Goal: Navigation & Orientation: Find specific page/section

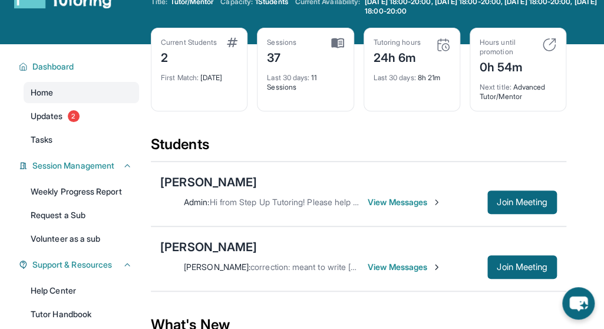
scroll to position [59, 0]
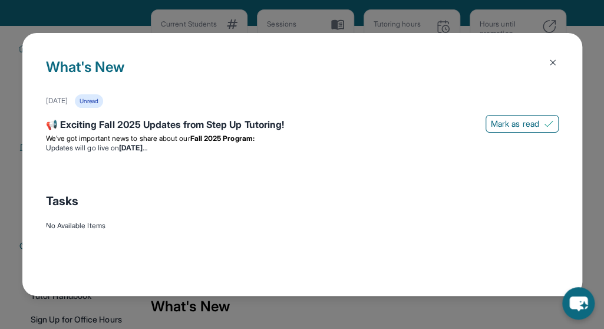
drag, startPoint x: 420, startPoint y: 242, endPoint x: 293, endPoint y: 250, distance: 127.4
click at [293, 250] on div "What's New [DATE] Unread 📢 Exciting Fall 2025 Updates from Step Up Tutoring! [P…" at bounding box center [301, 164] width 559 height 263
click at [99, 143] on li "Updates will go live [DATE][DATE]" at bounding box center [302, 147] width 512 height 9
click at [107, 124] on div "📢 Exciting Fall 2025 Updates from Step Up Tutoring!" at bounding box center [302, 125] width 512 height 16
click at [523, 125] on span "Mark as read" at bounding box center [515, 124] width 48 height 12
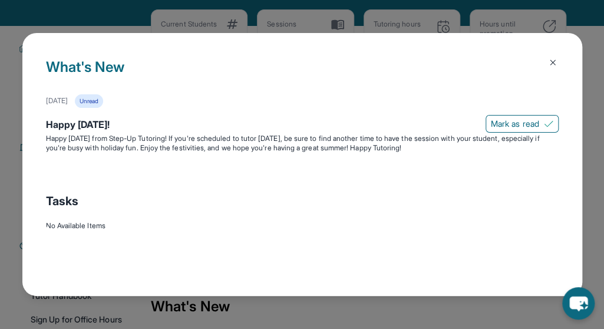
click at [552, 64] on img at bounding box center [552, 62] width 9 height 9
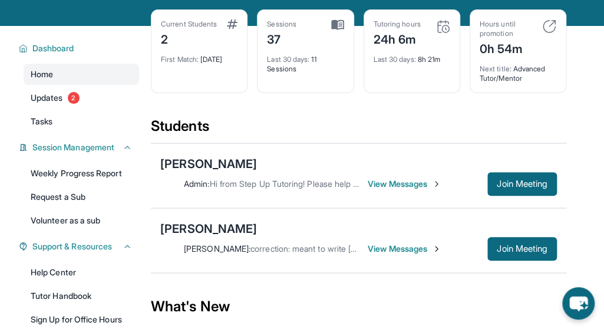
click at [400, 184] on span "View Messages" at bounding box center [404, 184] width 74 height 12
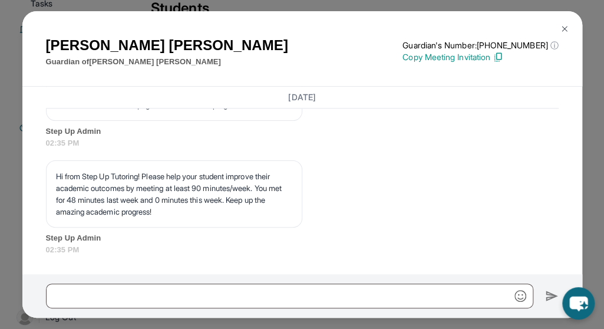
scroll to position [12175, 0]
click at [564, 26] on img at bounding box center [563, 28] width 9 height 9
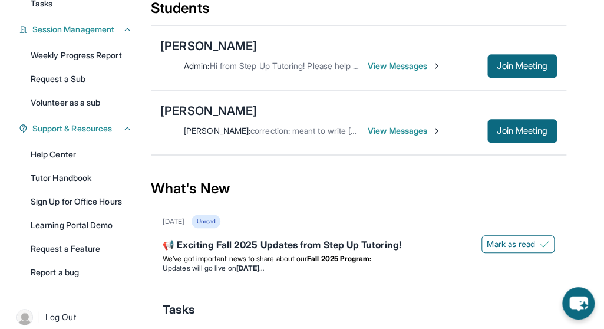
click at [380, 128] on span "View Messages" at bounding box center [404, 131] width 74 height 12
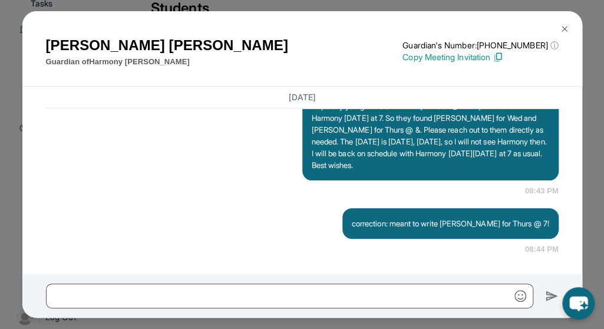
scroll to position [8864, 0]
click at [561, 27] on img at bounding box center [563, 28] width 9 height 9
